Goal: Find specific page/section: Find specific page/section

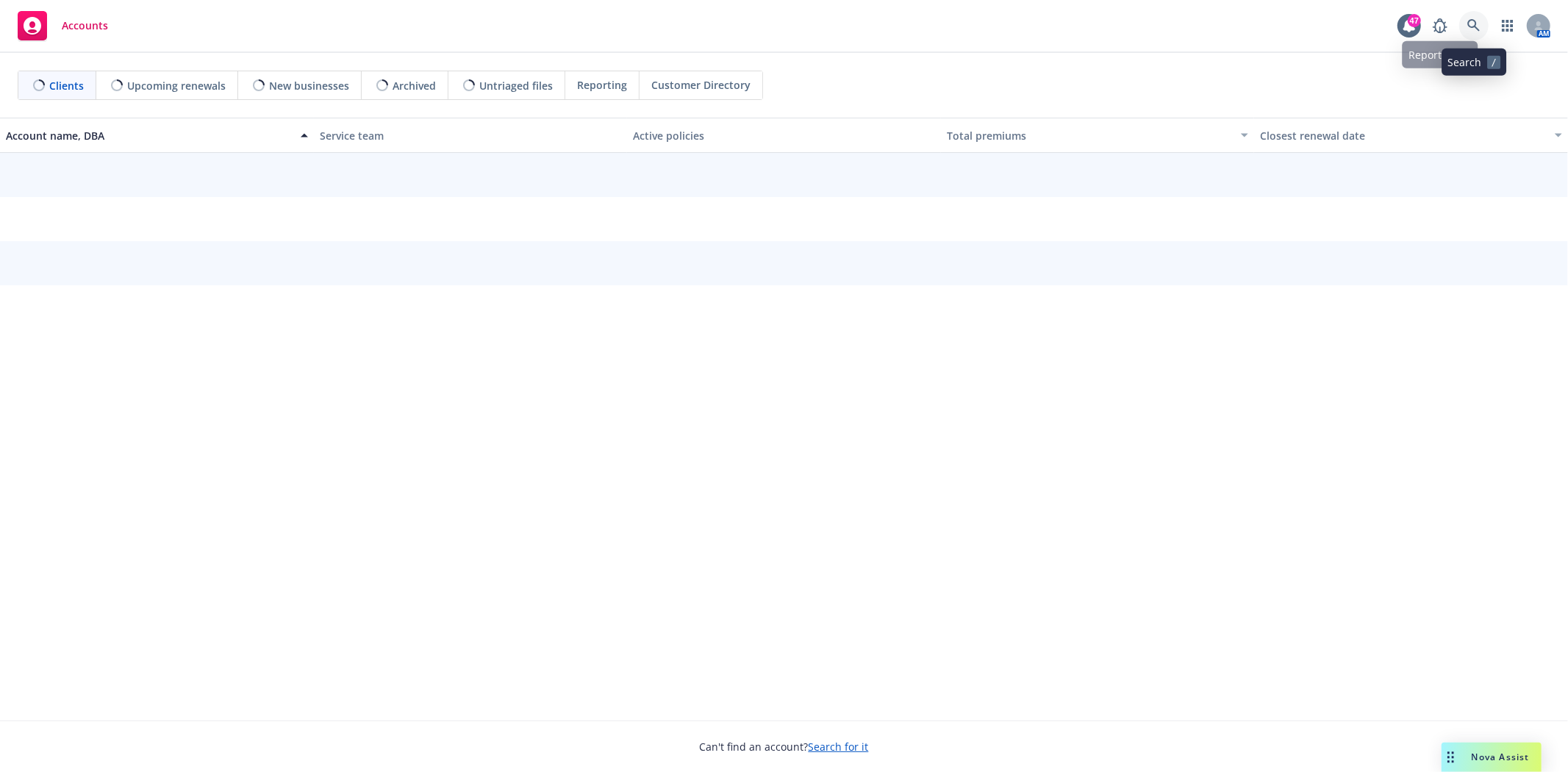
click at [1480, 23] on link at bounding box center [1474, 26] width 30 height 30
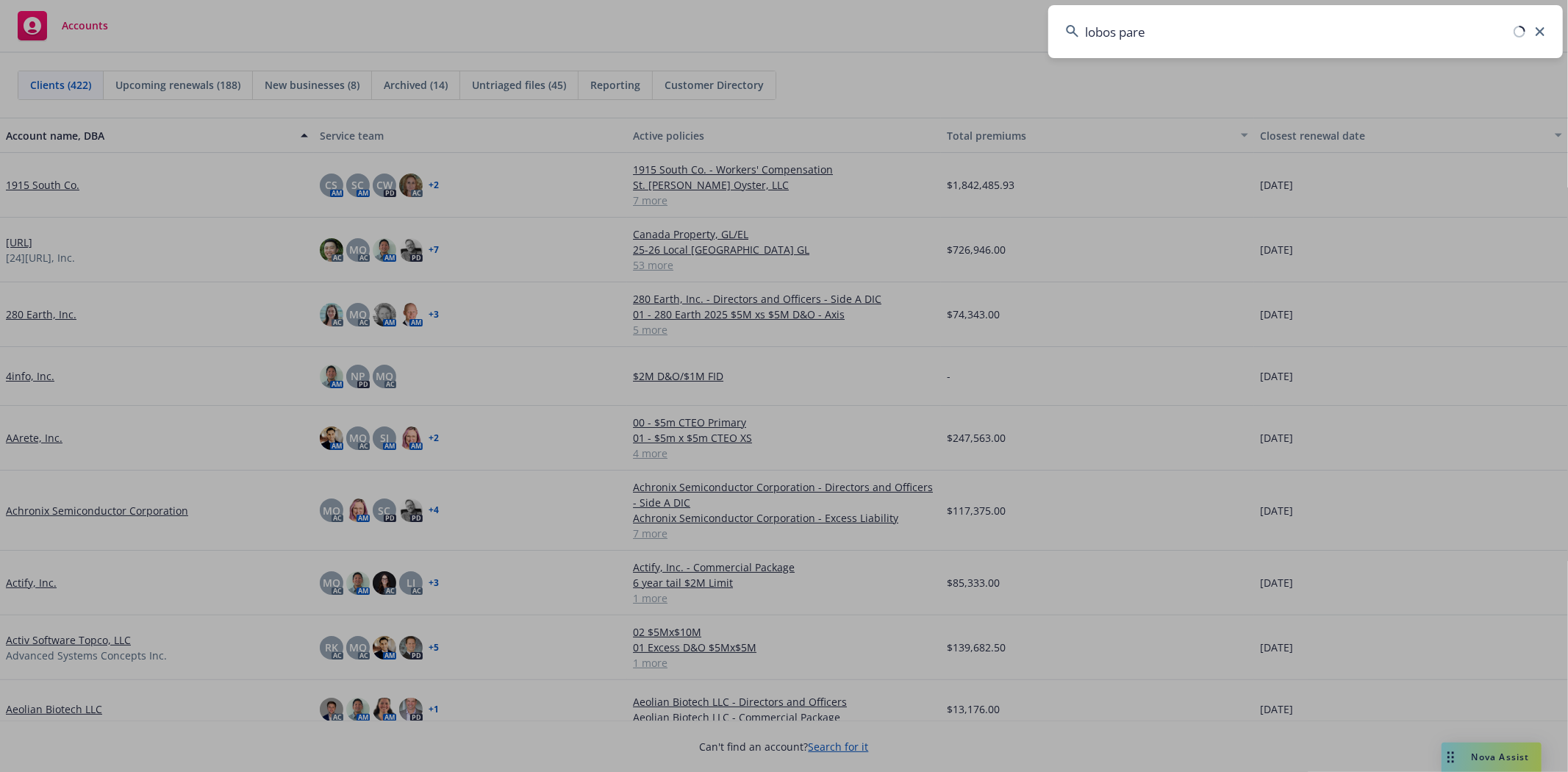
type input "lobos paren"
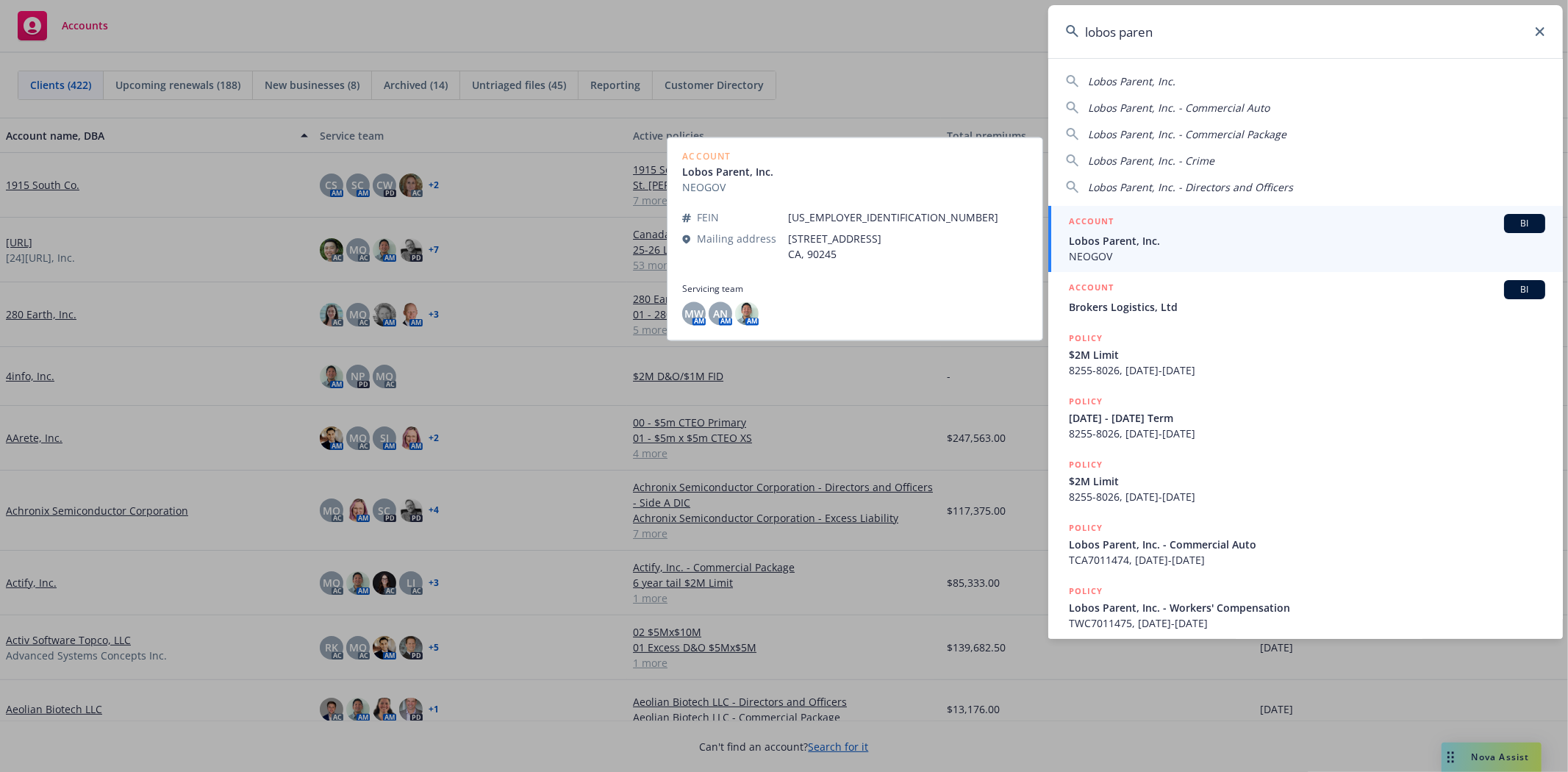
click at [1134, 235] on span "Lobos Parent, Inc." at bounding box center [1307, 241] width 476 height 15
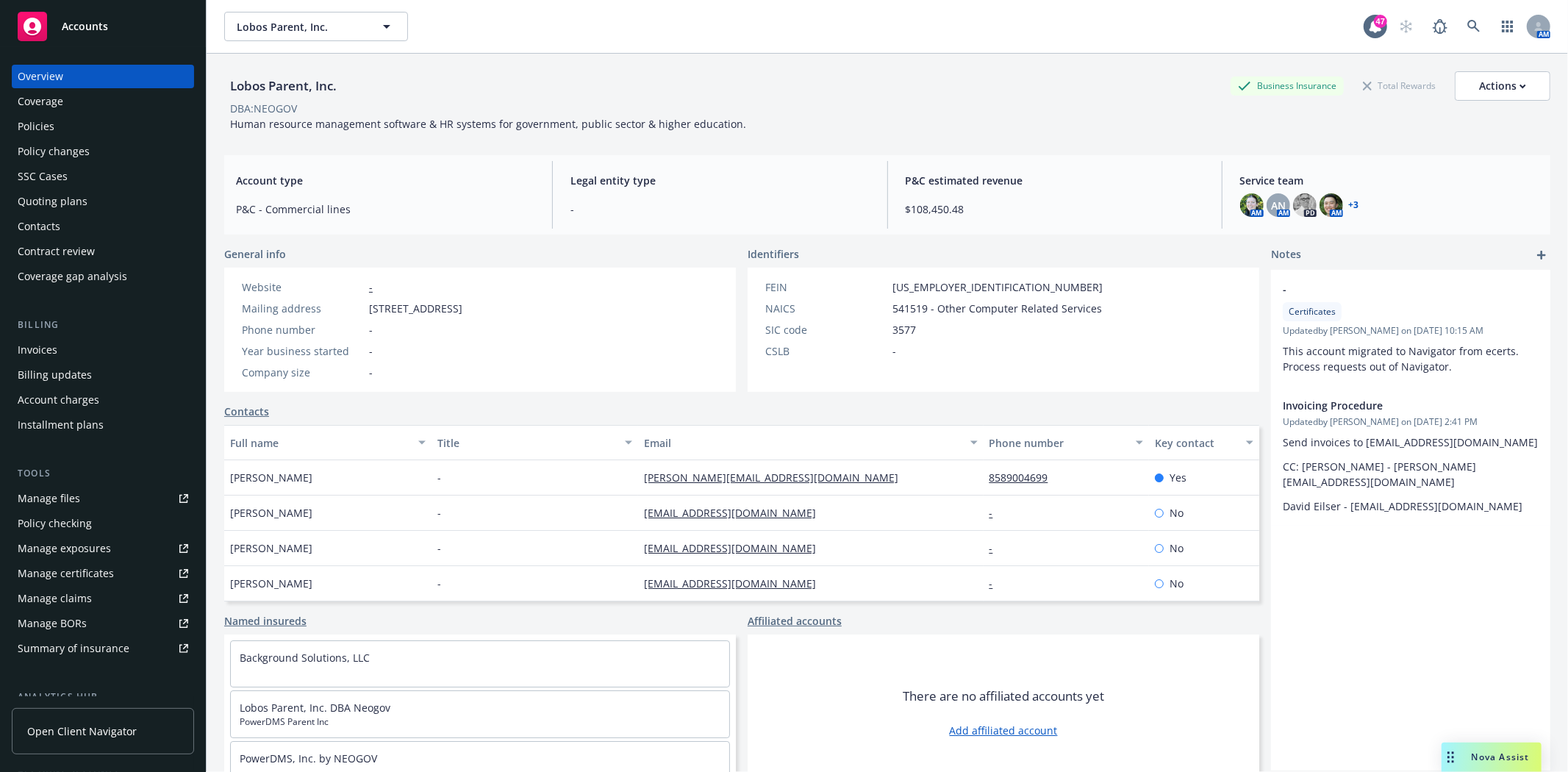
click at [37, 128] on div "Policies" at bounding box center [36, 125] width 37 height 23
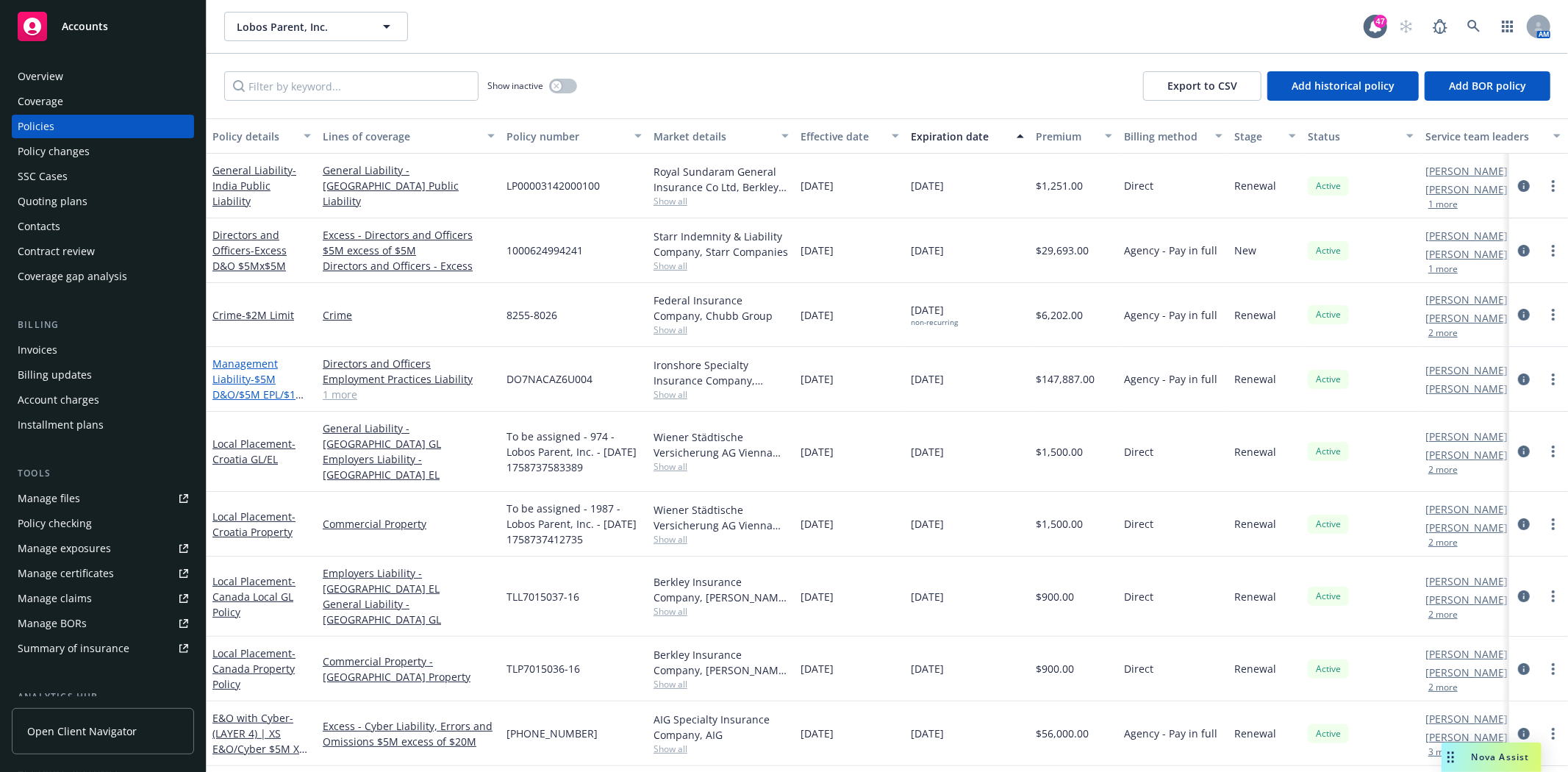
click at [233, 379] on link "Management Liability - $5M D&O/$5M EPL/$1M FID" at bounding box center [259, 386] width 93 height 60
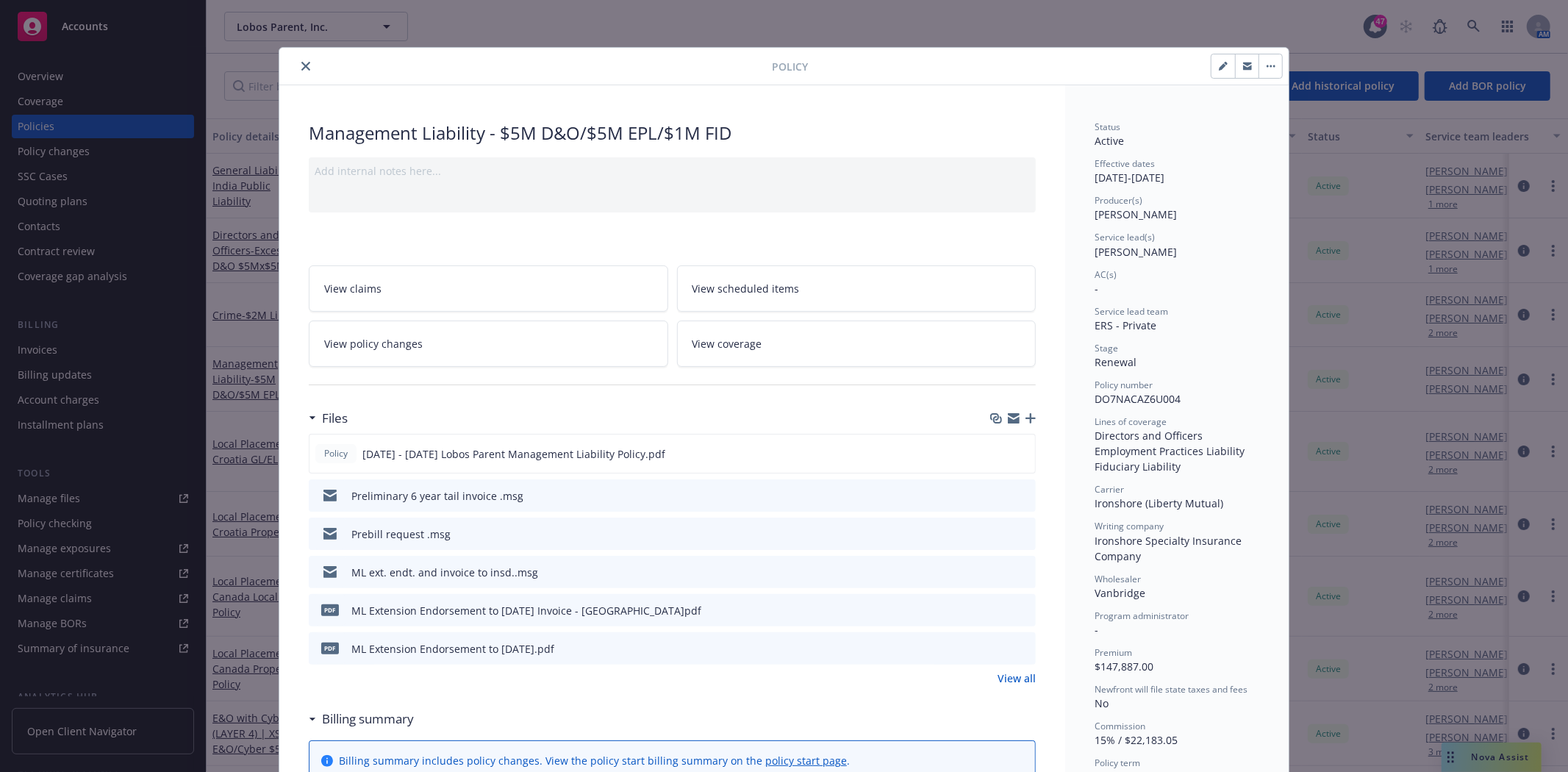
click at [304, 65] on icon "close" at bounding box center [305, 66] width 9 height 9
